Goal: Task Accomplishment & Management: Manage account settings

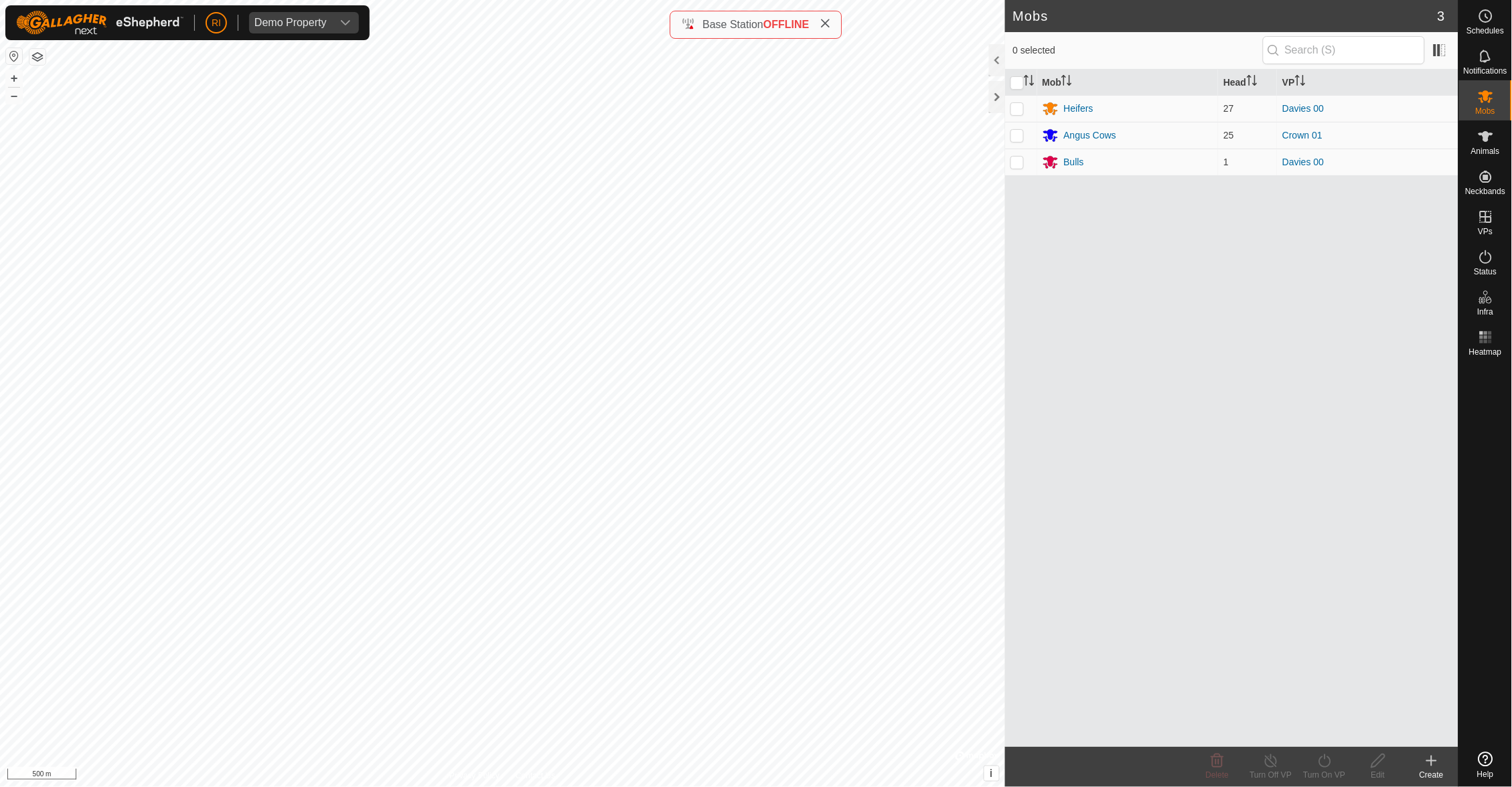
click at [1280, 506] on div "Mob Head VP Heifers 27 Davies 00 Angus Cows 25 Crown 01 Bulls 1 Davies 00" at bounding box center [1231, 408] width 453 height 678
click at [1416, 287] on link "Watering Points" at bounding box center [1400, 281] width 114 height 27
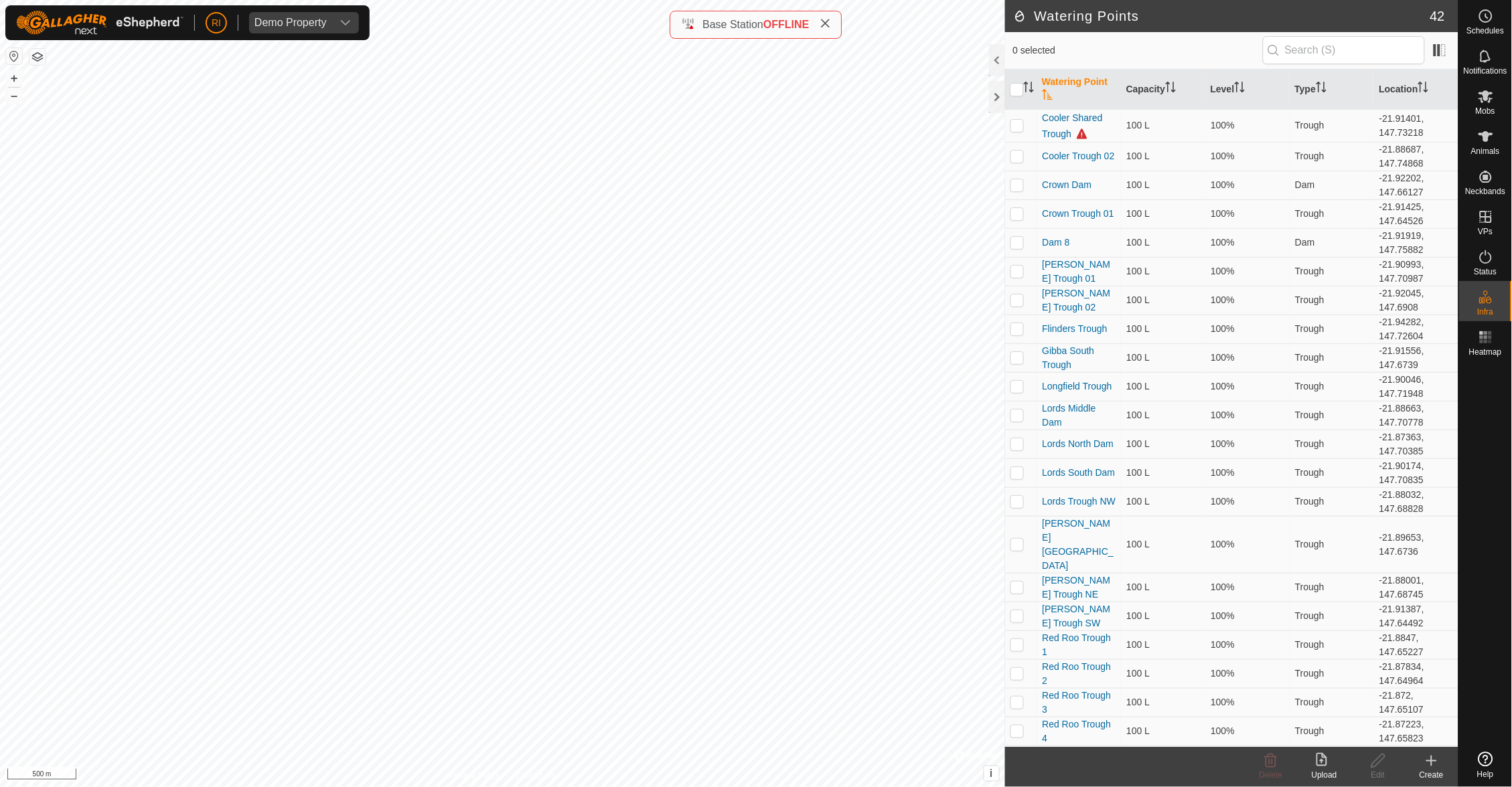
click at [1427, 757] on icon at bounding box center [1431, 761] width 16 height 16
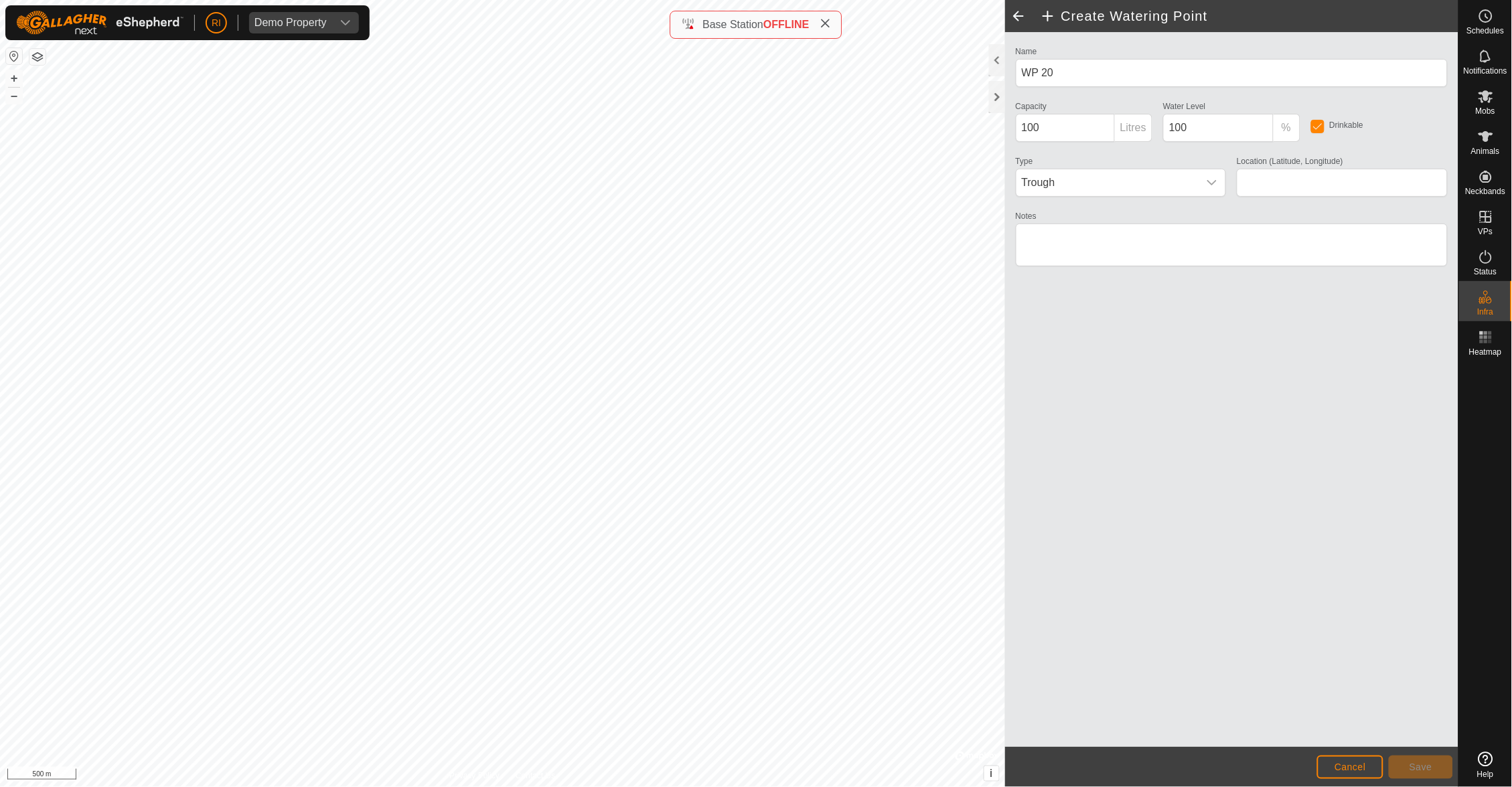
type input "-21.913653, 147.679165"
click at [1400, 764] on button "Save" at bounding box center [1421, 768] width 64 height 24
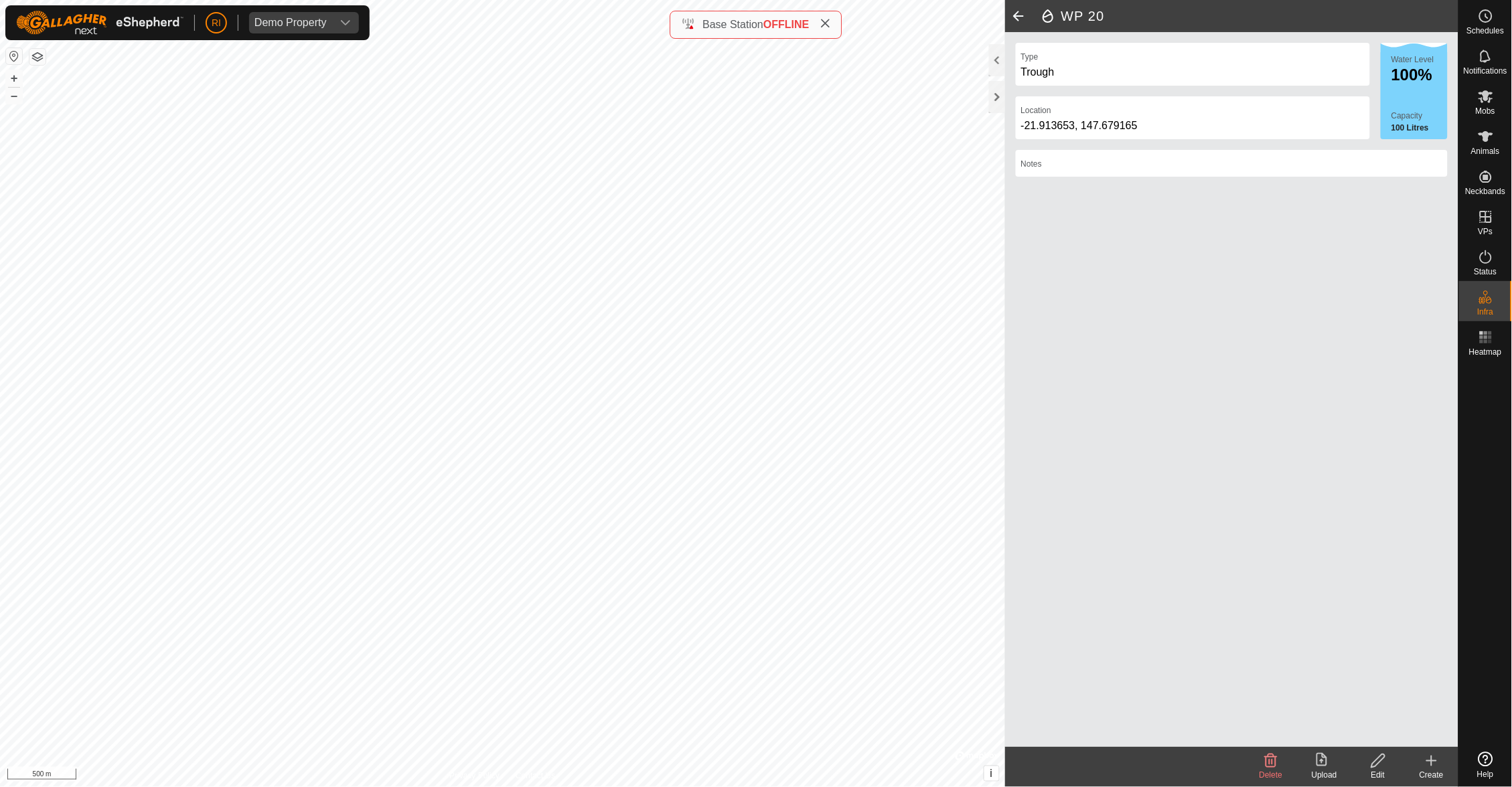
click at [1269, 758] on icon at bounding box center [1270, 761] width 16 height 16
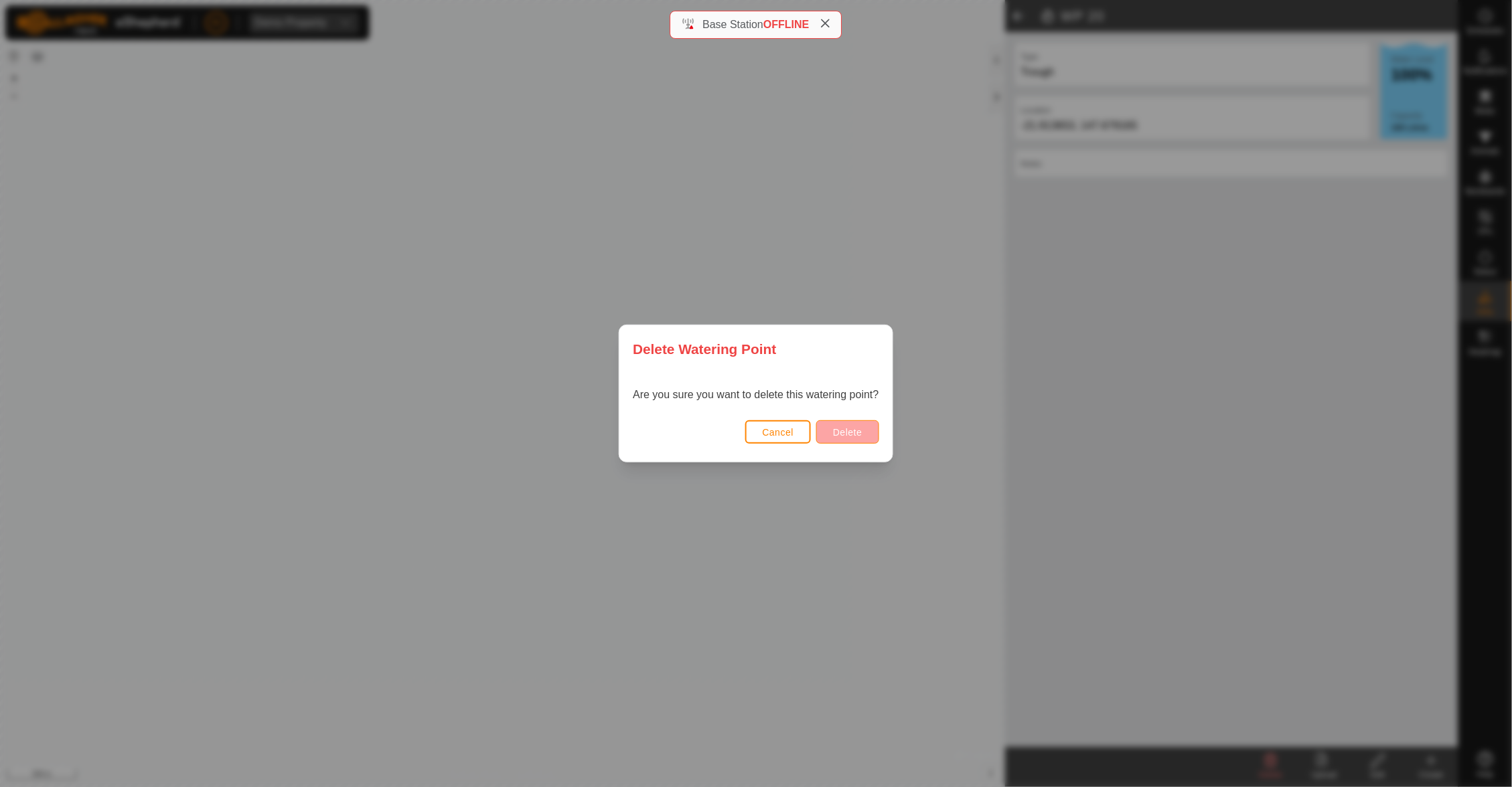
click at [850, 426] on button "Delete" at bounding box center [847, 432] width 62 height 24
